Goal: Go to known website: Access a specific website the user already knows

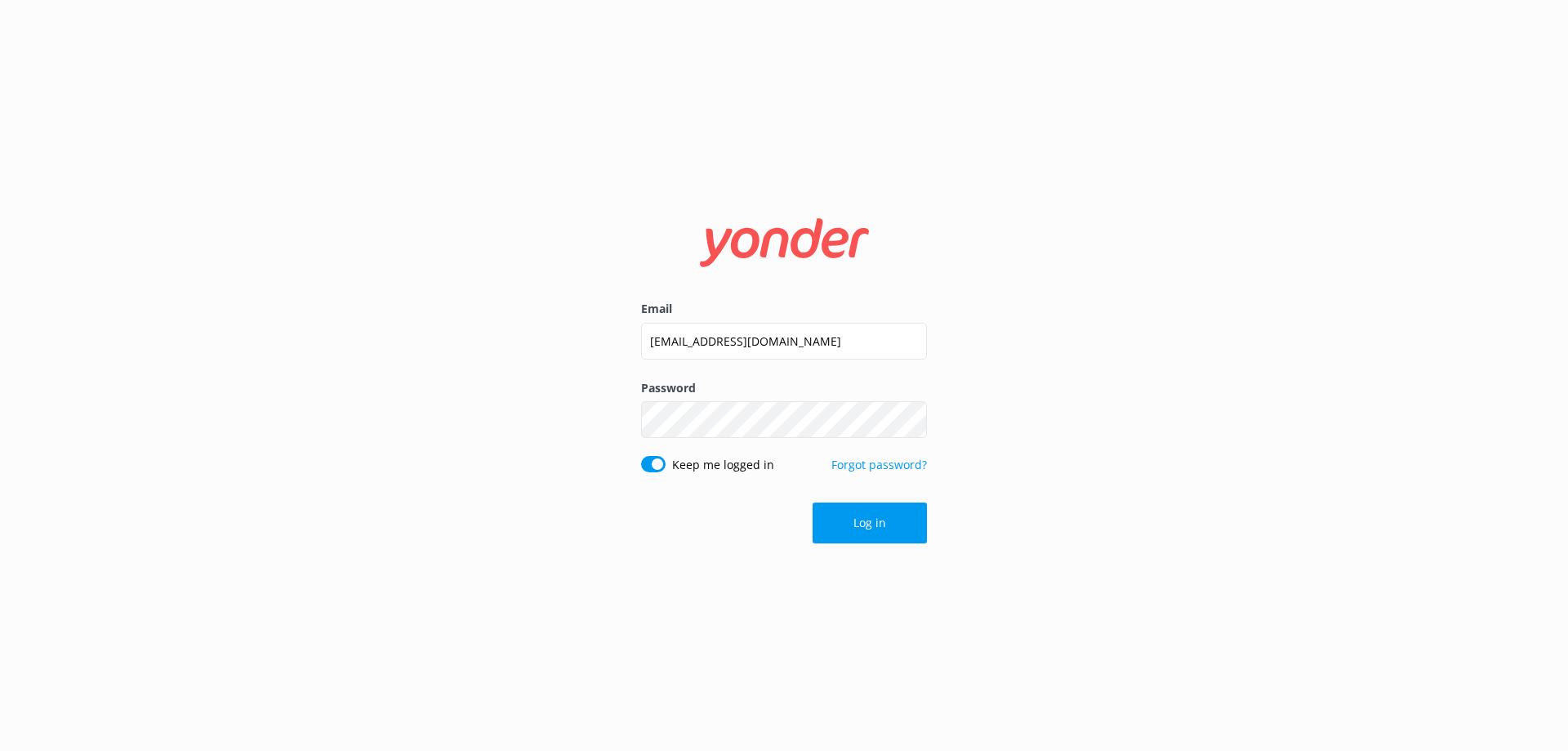
click at [876, 526] on button "Log in" at bounding box center [869, 522] width 114 height 41
